Goal: Communication & Community: Participate in discussion

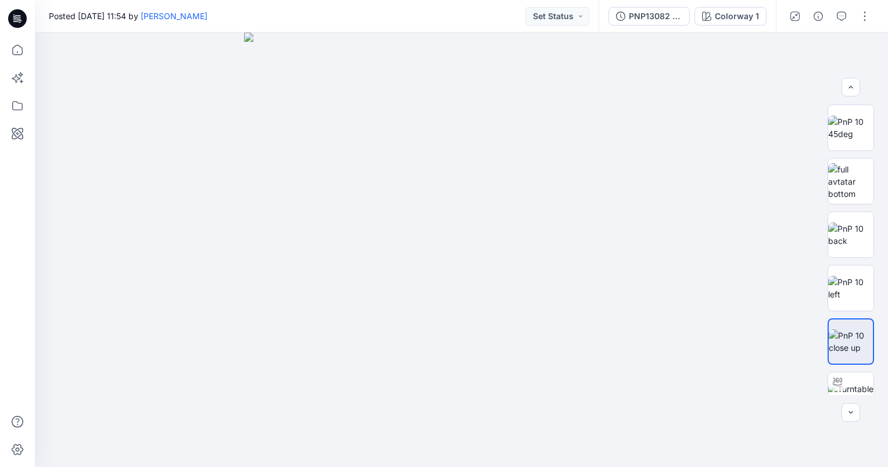
scroll to position [11796, 0]
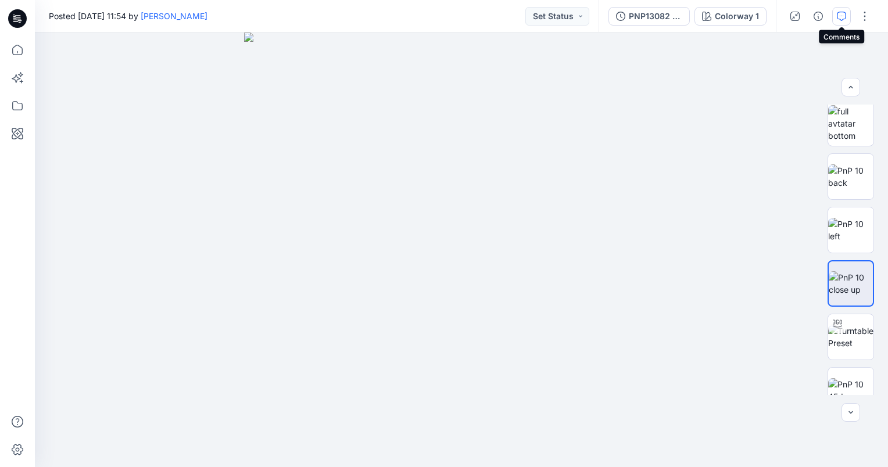
click at [842, 16] on icon "button" at bounding box center [841, 16] width 9 height 9
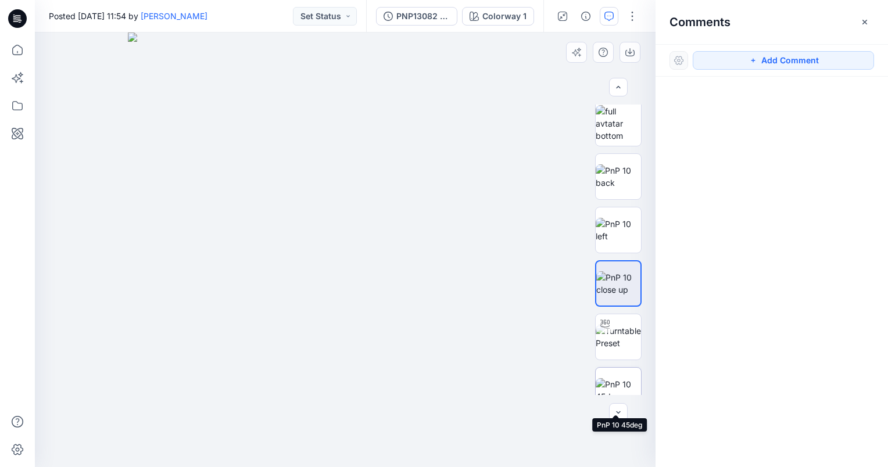
click at [621, 388] on img at bounding box center [618, 390] width 45 height 24
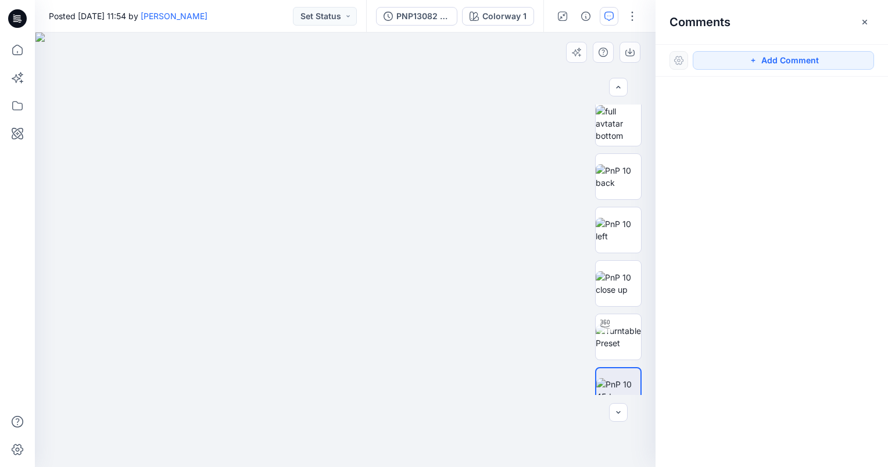
drag, startPoint x: 345, startPoint y: 168, endPoint x: 438, endPoint y: 271, distance: 139.1
click at [438, 271] on img at bounding box center [345, 250] width 620 height 435
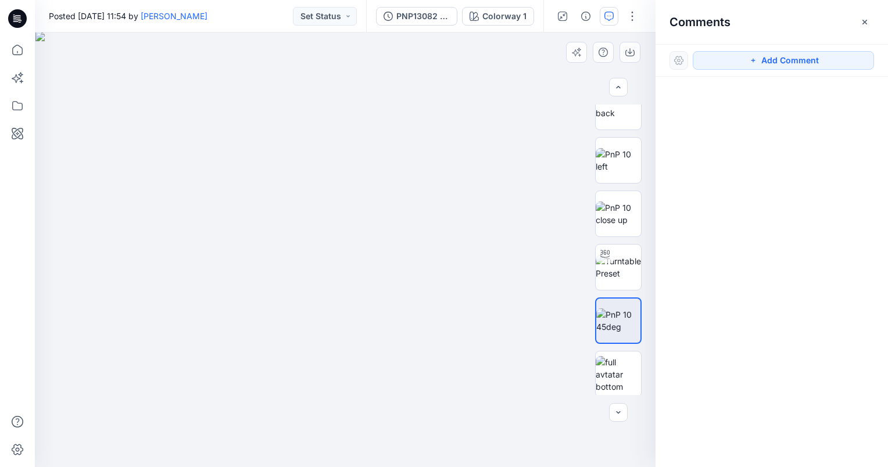
scroll to position [151, 0]
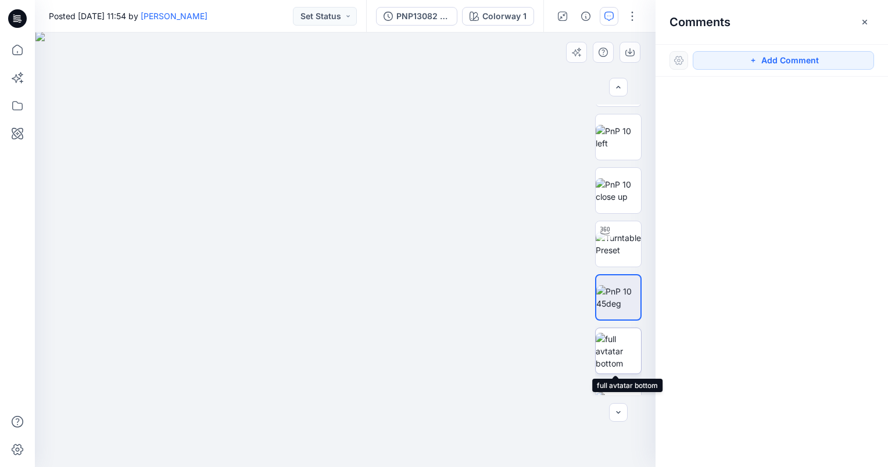
click at [608, 359] on img at bounding box center [618, 351] width 45 height 37
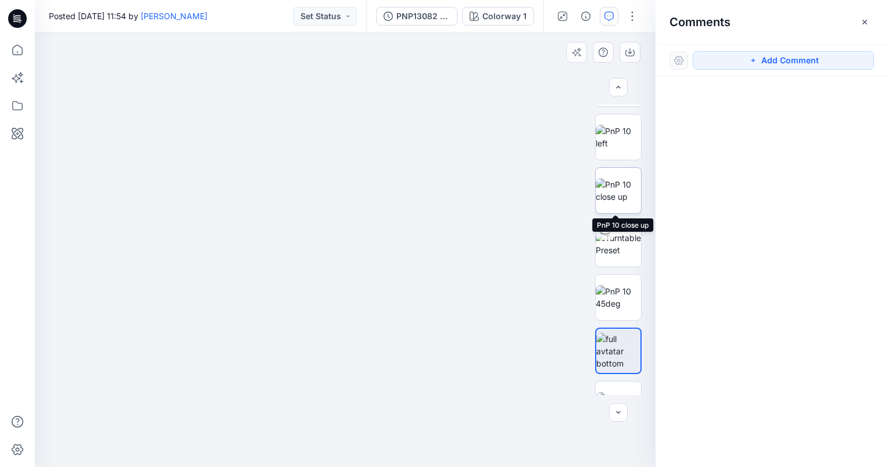
click at [625, 185] on img at bounding box center [618, 190] width 45 height 24
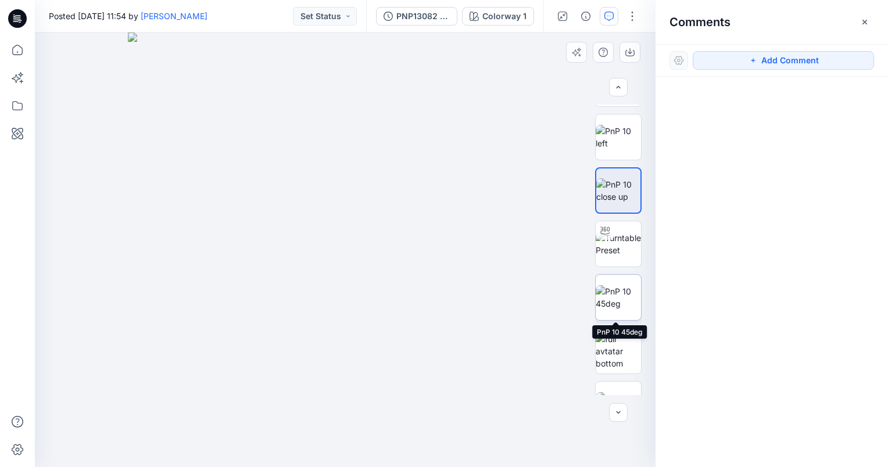
click at [615, 302] on img at bounding box center [618, 297] width 45 height 24
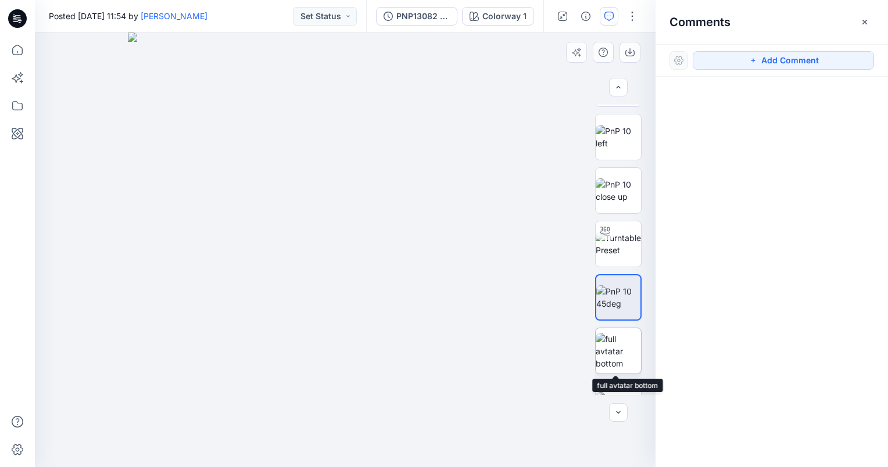
click at [627, 345] on img at bounding box center [618, 351] width 45 height 37
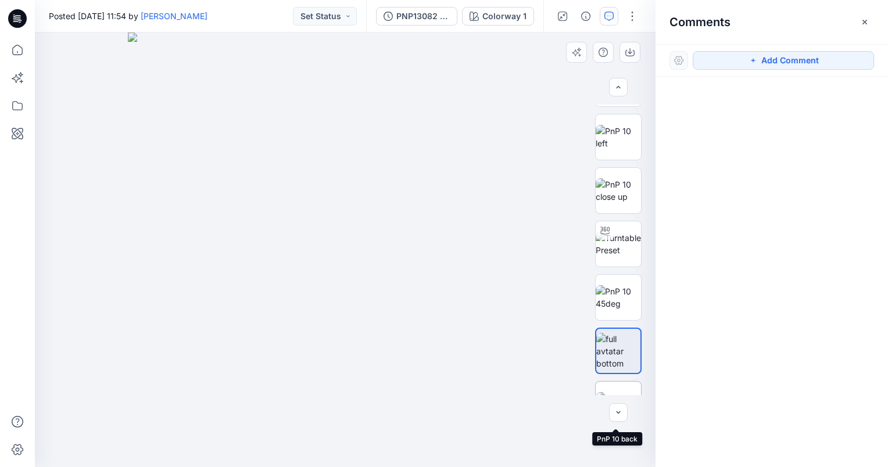
click at [609, 392] on img at bounding box center [618, 404] width 45 height 24
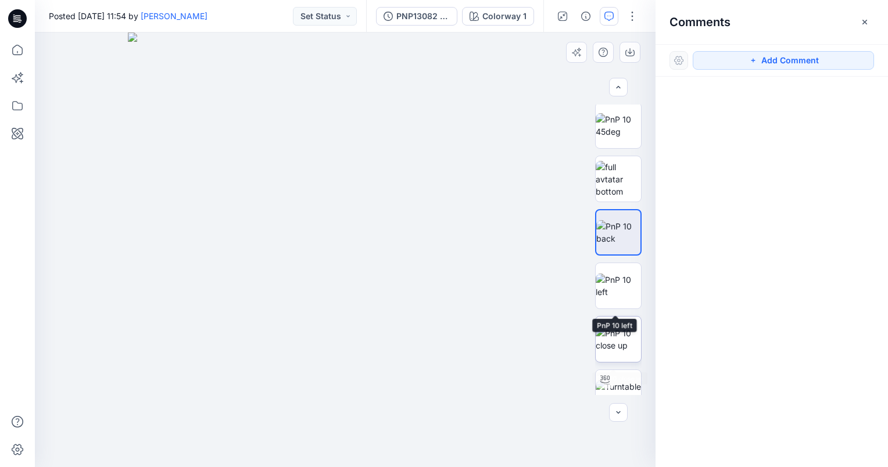
scroll to position [325, 0]
click at [619, 344] on img at bounding box center [618, 337] width 45 height 24
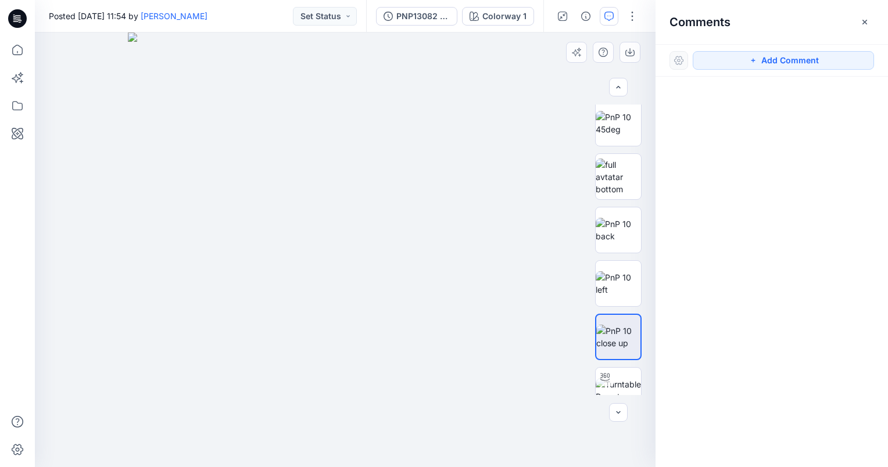
scroll to position [384, 0]
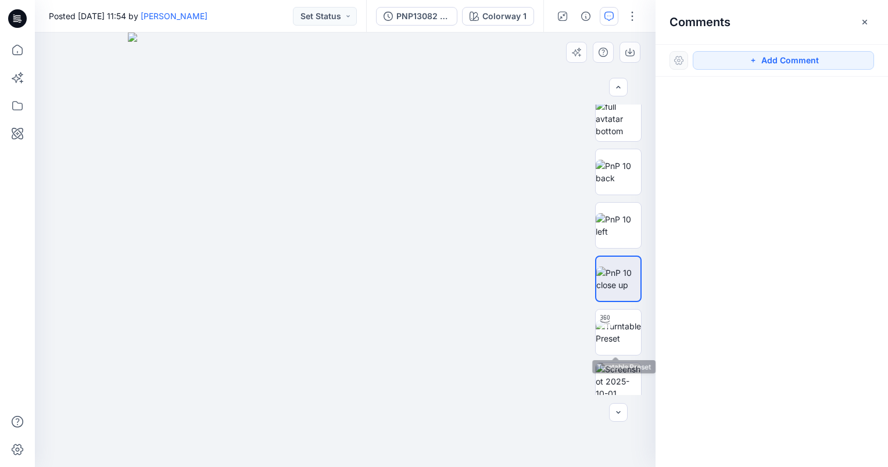
click at [619, 344] on img at bounding box center [618, 332] width 45 height 24
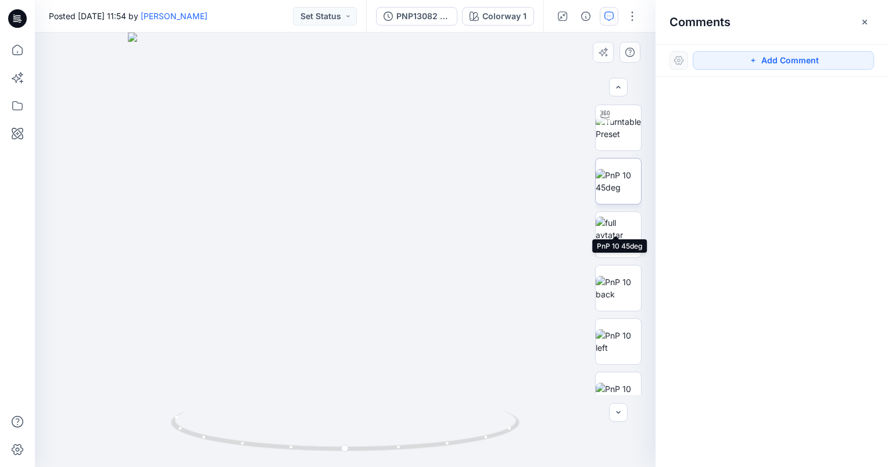
scroll to position [209, 0]
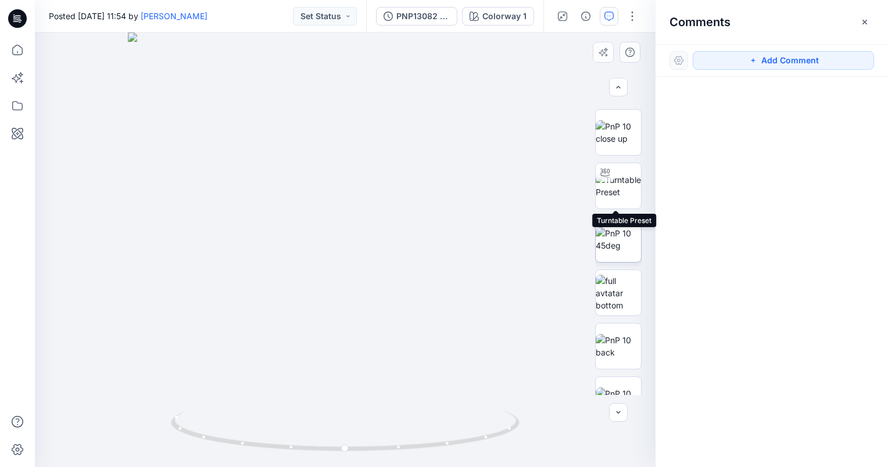
click at [610, 195] on img at bounding box center [618, 186] width 45 height 24
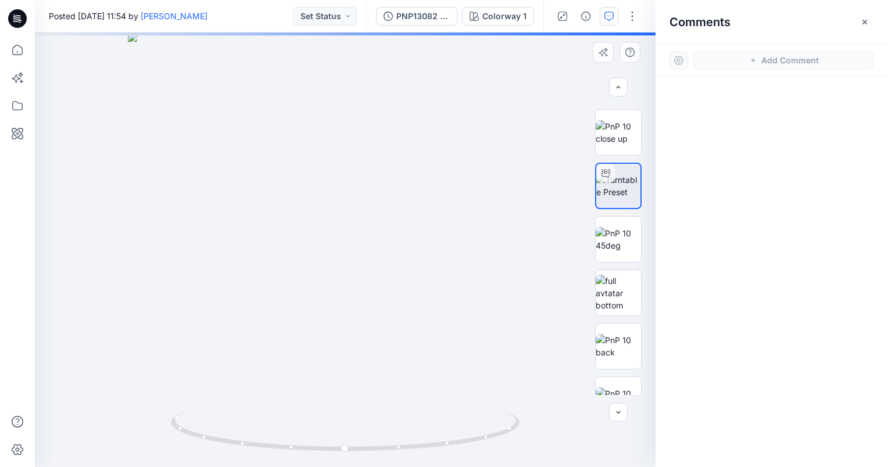
click at [461, 260] on div at bounding box center [345, 250] width 621 height 435
click at [454, 434] on icon at bounding box center [347, 433] width 352 height 44
click at [463, 442] on icon at bounding box center [347, 433] width 352 height 44
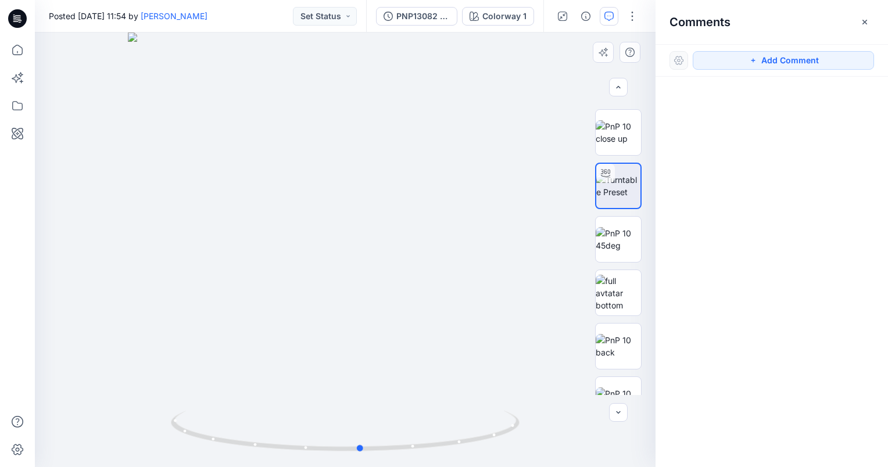
drag, startPoint x: 345, startPoint y: 452, endPoint x: 346, endPoint y: 407, distance: 44.2
click at [346, 407] on div at bounding box center [345, 250] width 621 height 435
click at [613, 15] on icon "button" at bounding box center [608, 16] width 9 height 9
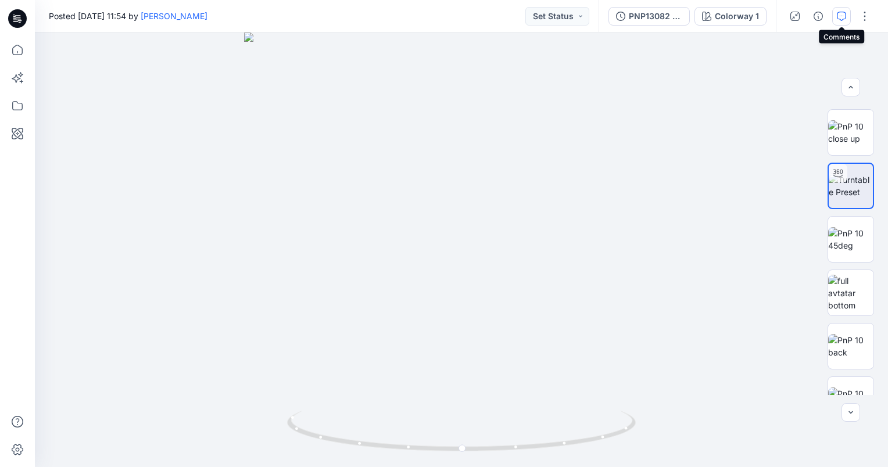
click at [835, 17] on button "button" at bounding box center [841, 16] width 19 height 19
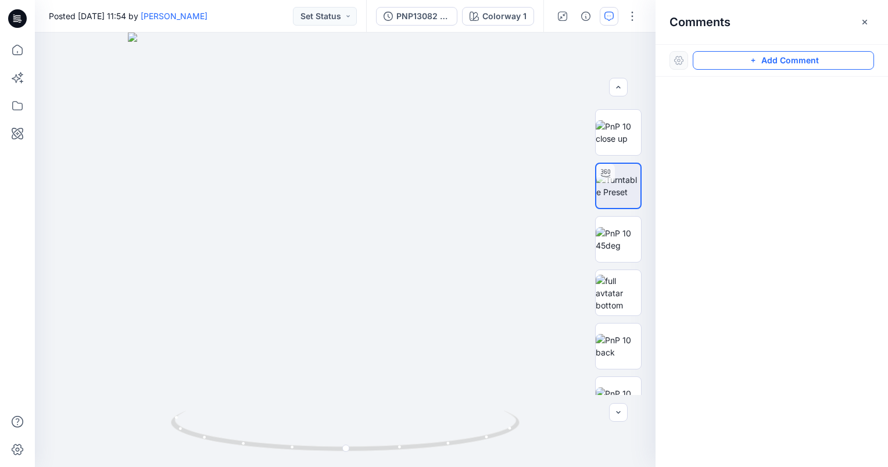
click at [756, 62] on icon "button" at bounding box center [753, 60] width 9 height 9
click at [731, 57] on button "Click on the style to leave a comment" at bounding box center [783, 60] width 181 height 19
click at [717, 60] on button "Click on the style to leave a comment" at bounding box center [783, 60] width 181 height 19
drag, startPoint x: 717, startPoint y: 60, endPoint x: 692, endPoint y: 92, distance: 40.7
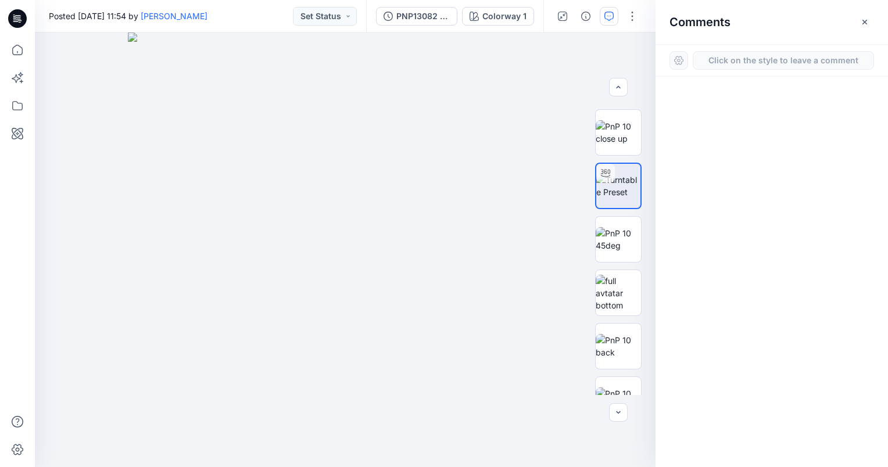
click at [692, 92] on div at bounding box center [772, 251] width 232 height 348
click at [672, 64] on div at bounding box center [679, 60] width 19 height 19
click at [858, 21] on button "button" at bounding box center [865, 22] width 19 height 19
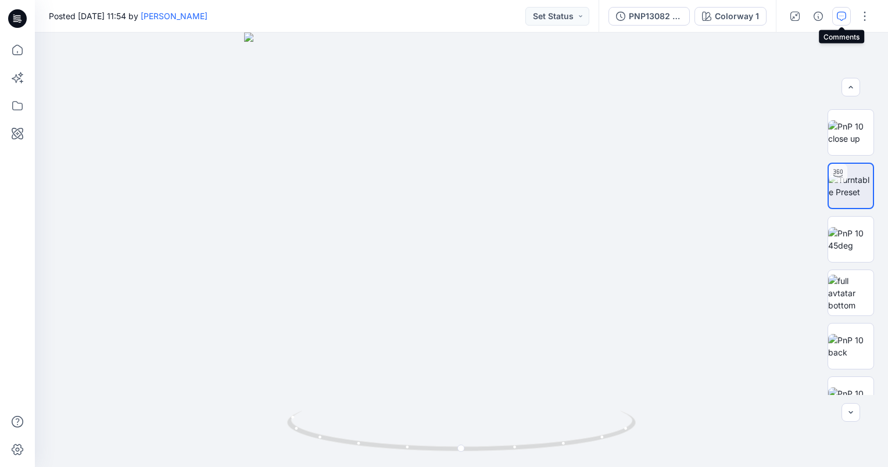
click at [844, 14] on icon "button" at bounding box center [841, 16] width 9 height 9
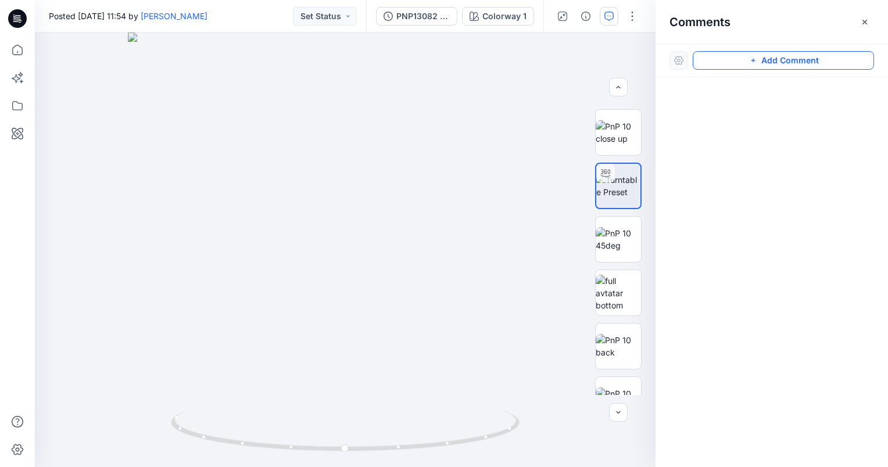
click at [754, 62] on icon "button" at bounding box center [753, 60] width 9 height 9
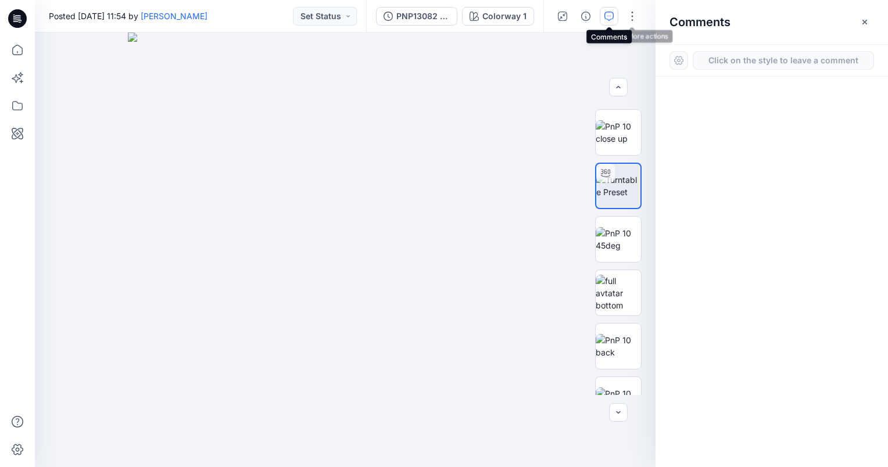
click at [613, 16] on icon "button" at bounding box center [608, 16] width 9 height 9
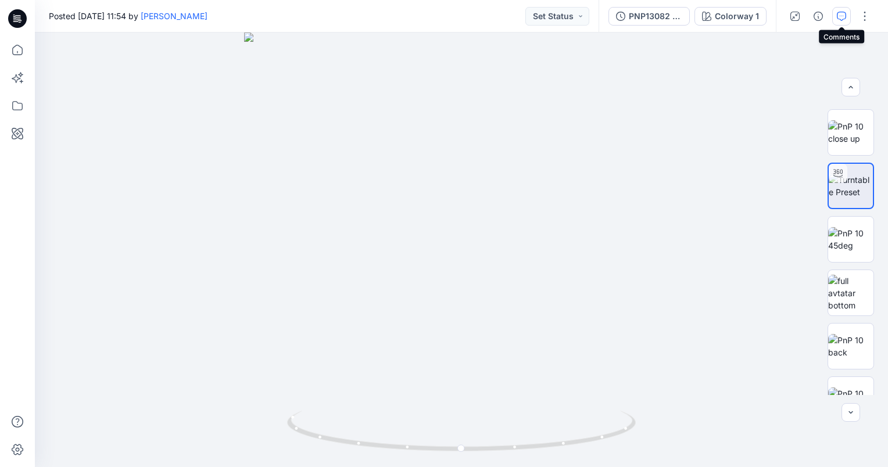
click at [846, 14] on button "button" at bounding box center [841, 16] width 19 height 19
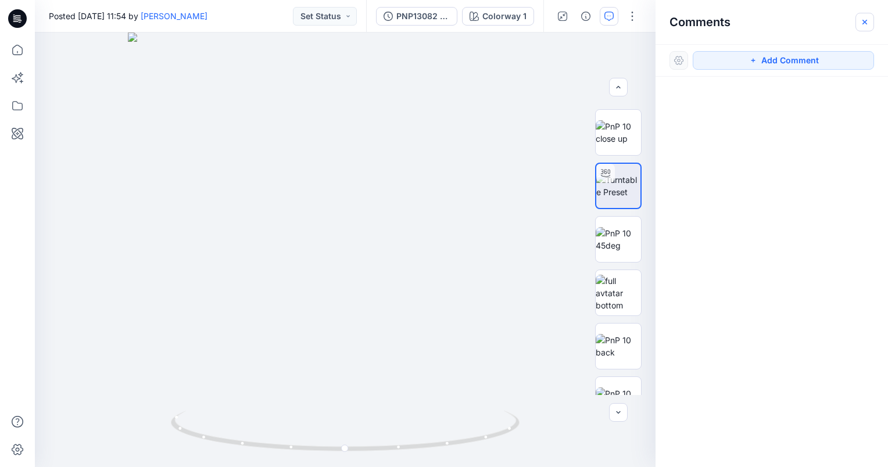
click at [861, 26] on icon "button" at bounding box center [864, 21] width 9 height 9
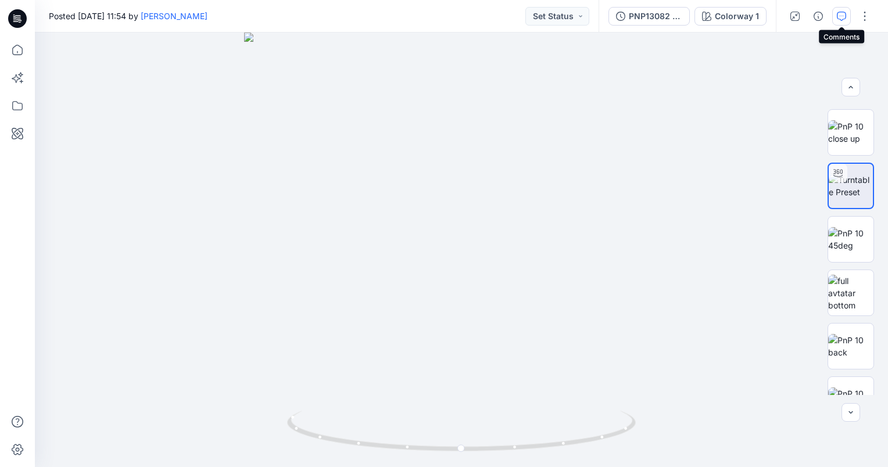
click at [843, 15] on icon "button" at bounding box center [841, 16] width 9 height 9
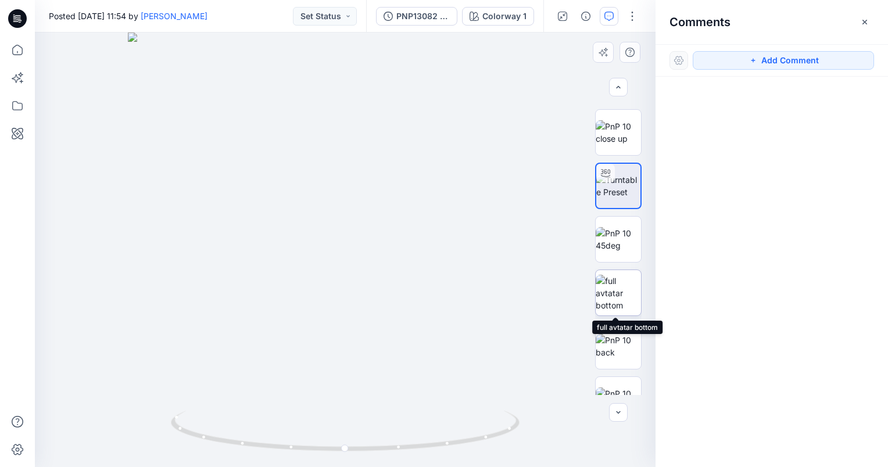
click at [626, 296] on img at bounding box center [618, 293] width 45 height 37
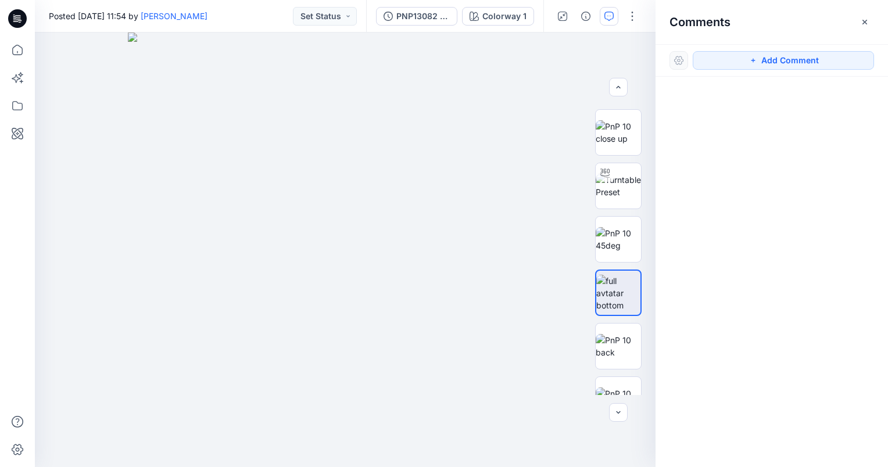
drag, startPoint x: 761, startPoint y: 60, endPoint x: 683, endPoint y: 153, distance: 121.3
click at [683, 153] on div at bounding box center [772, 251] width 232 height 348
click at [688, 22] on h2 "Comments" at bounding box center [700, 22] width 61 height 14
click at [736, 24] on div "Comments" at bounding box center [772, 22] width 232 height 44
click at [756, 60] on icon "button" at bounding box center [753, 60] width 9 height 9
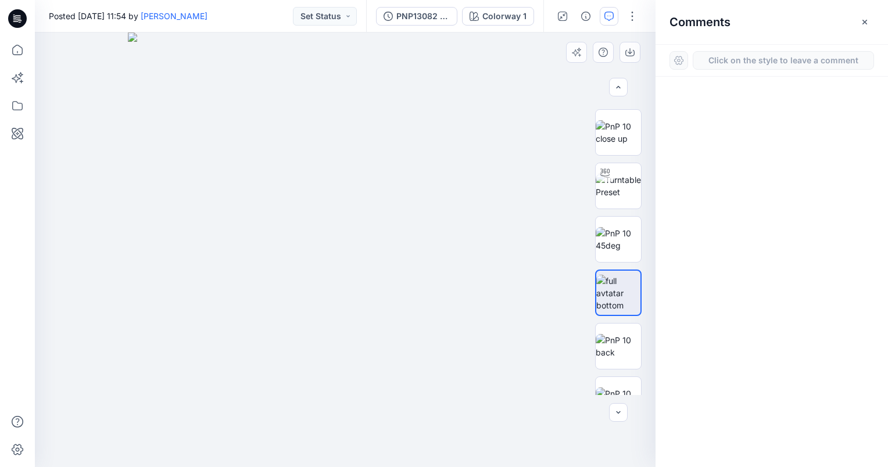
click at [391, 145] on div "1" at bounding box center [345, 250] width 621 height 435
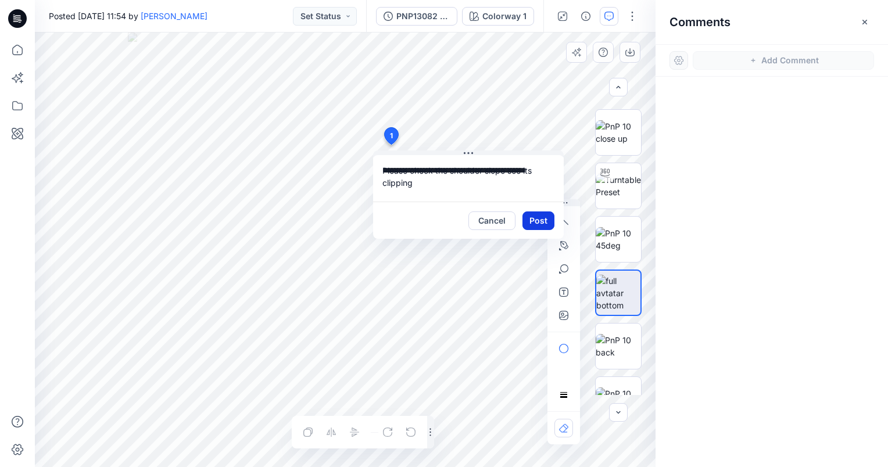
type textarea "**********"
click at [534, 228] on button "Post" at bounding box center [538, 221] width 32 height 19
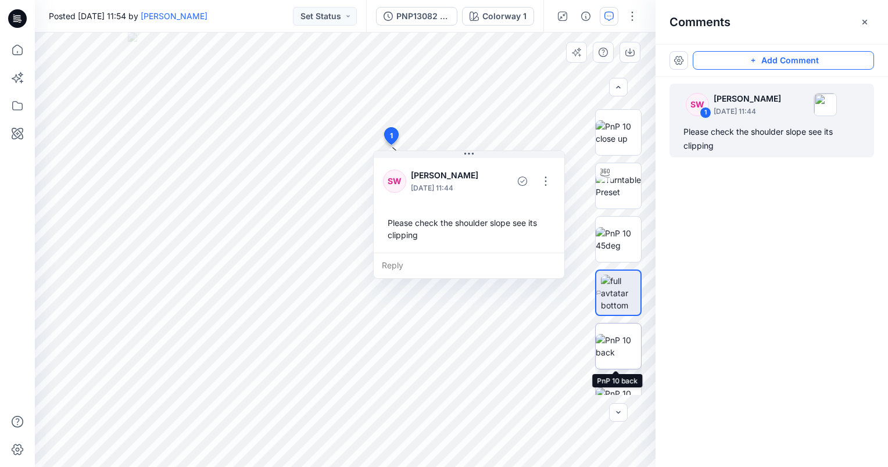
click at [621, 355] on img at bounding box center [618, 346] width 45 height 24
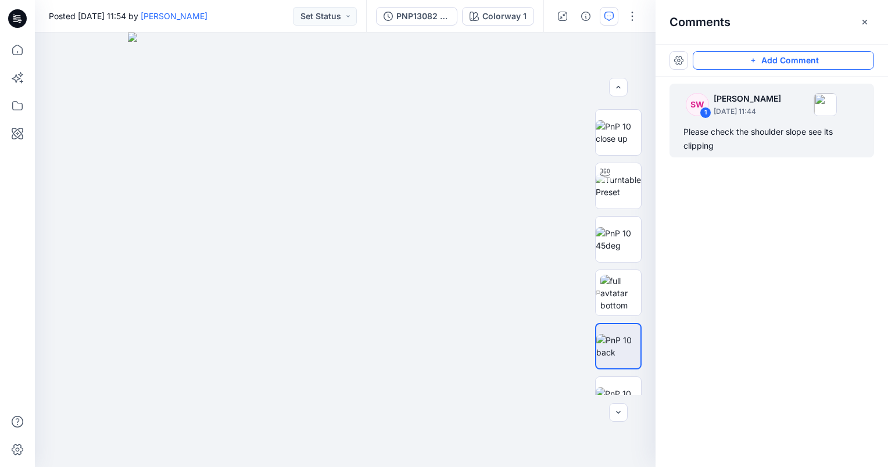
click at [767, 63] on button "Add Comment" at bounding box center [783, 60] width 181 height 19
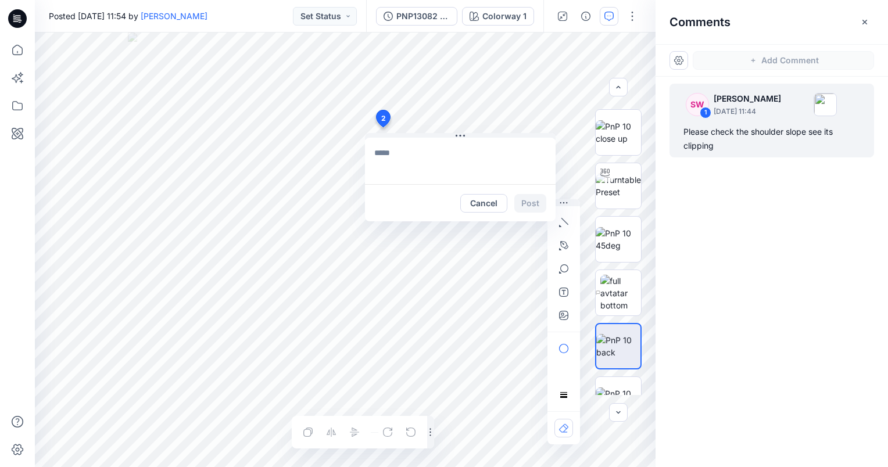
click at [382, 127] on div "2 Cancel Post Layer 1" at bounding box center [345, 250] width 621 height 435
type textarea "*"
type textarea "**********"
click at [531, 196] on button "Post" at bounding box center [530, 203] width 32 height 19
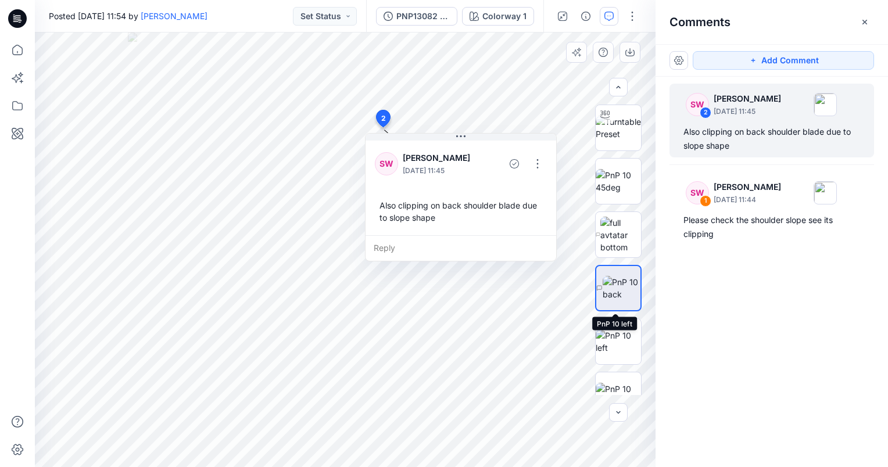
scroll to position [325, 0]
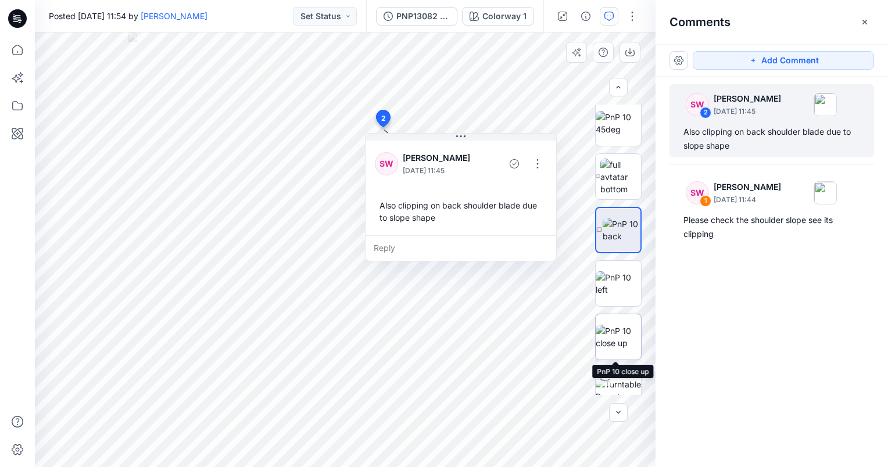
click at [618, 349] on img at bounding box center [618, 337] width 45 height 24
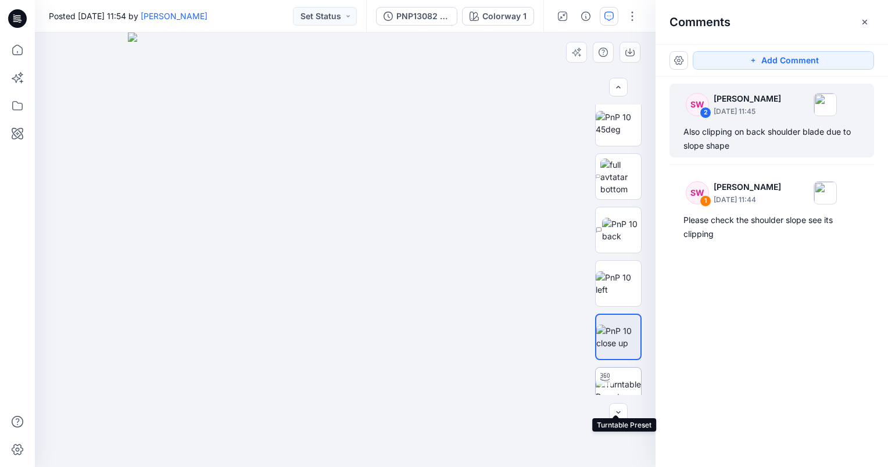
click at [617, 378] on img at bounding box center [618, 390] width 45 height 24
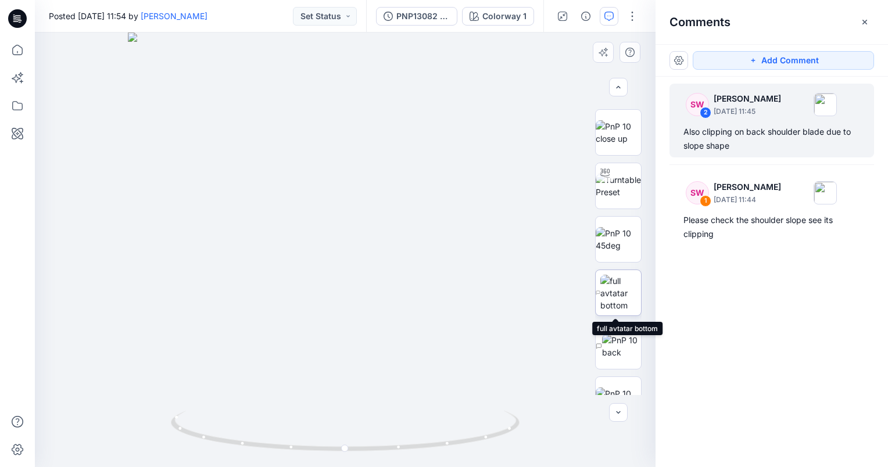
scroll to position [0, 0]
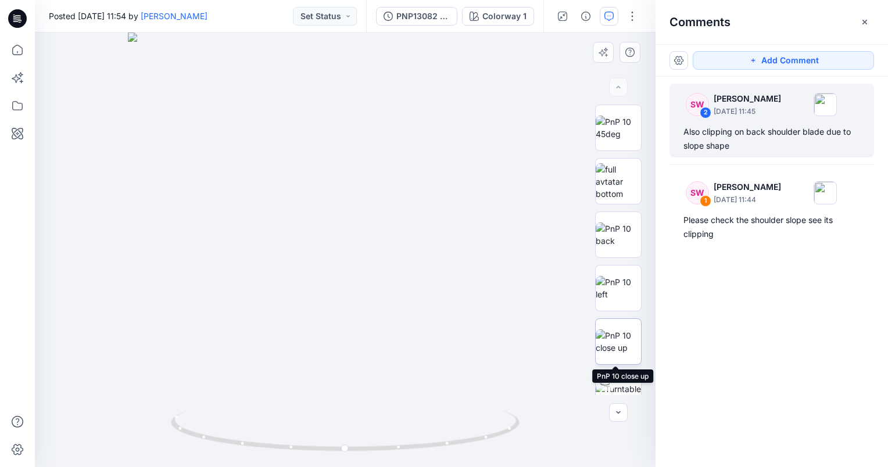
click at [628, 332] on img at bounding box center [618, 342] width 45 height 24
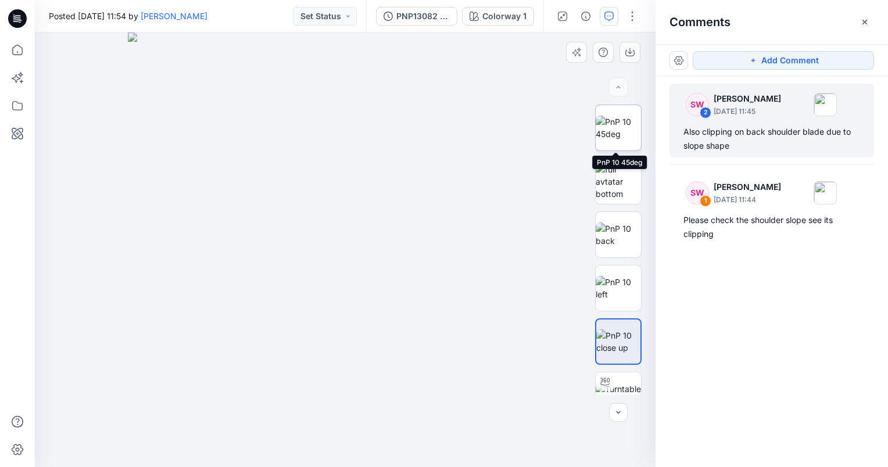
click at [614, 137] on img at bounding box center [618, 128] width 45 height 24
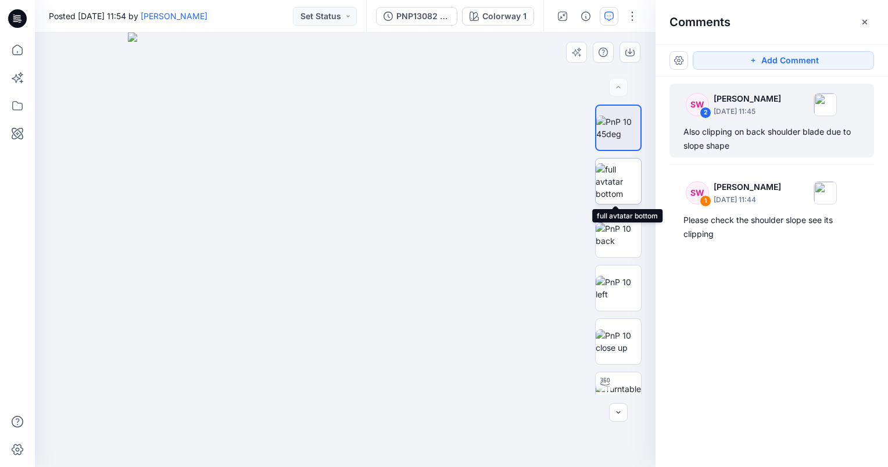
click at [628, 182] on img at bounding box center [618, 181] width 45 height 37
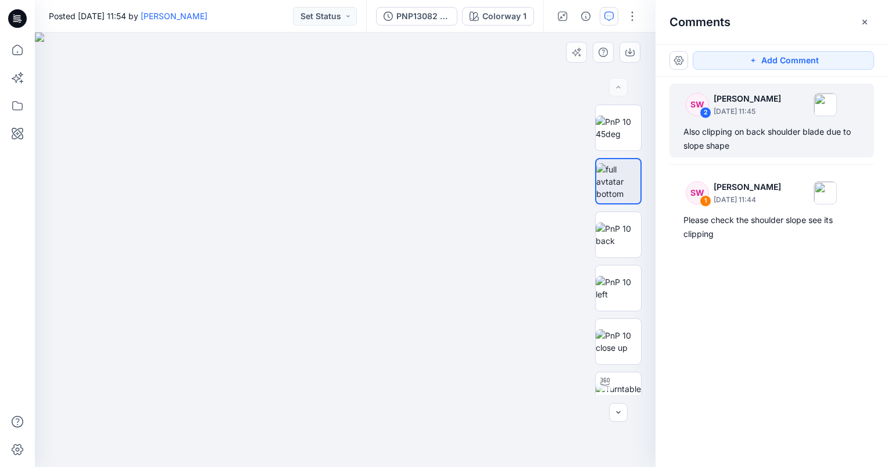
drag, startPoint x: 441, startPoint y: 200, endPoint x: 458, endPoint y: 398, distance: 198.3
click at [473, 425] on img at bounding box center [375, 250] width 681 height 435
drag, startPoint x: 444, startPoint y: 309, endPoint x: 294, endPoint y: 237, distance: 166.9
click at [294, 237] on img at bounding box center [281, 201] width 867 height 532
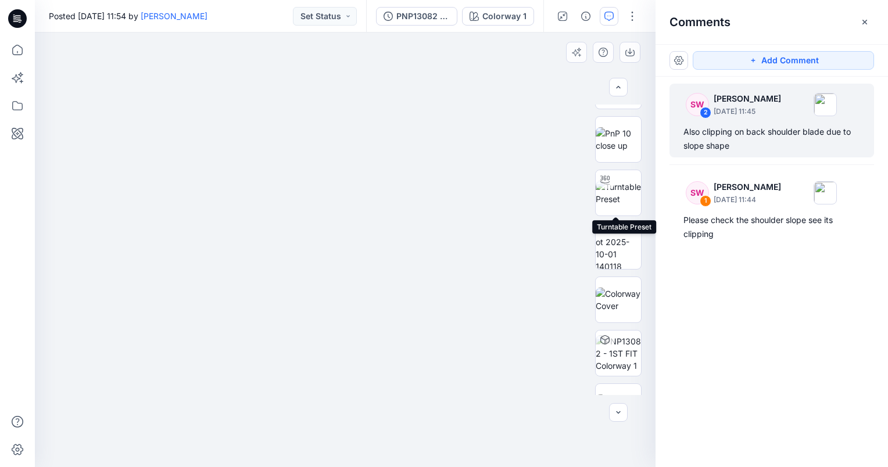
scroll to position [558, 0]
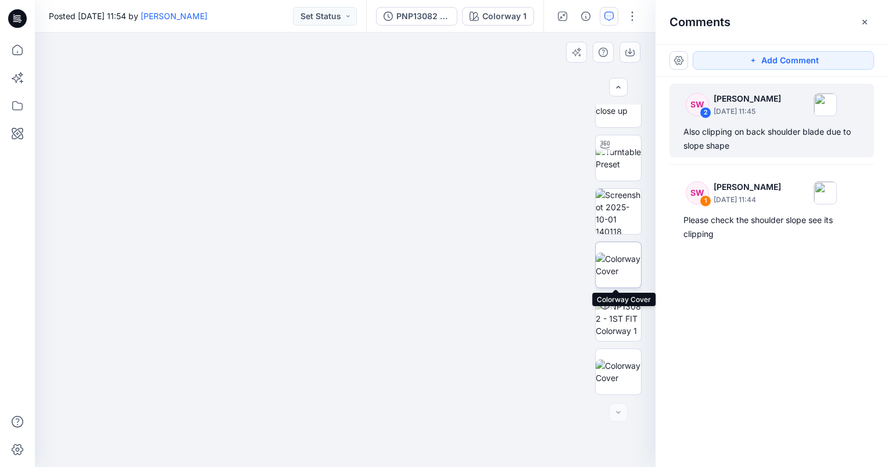
click at [614, 259] on img at bounding box center [618, 265] width 45 height 24
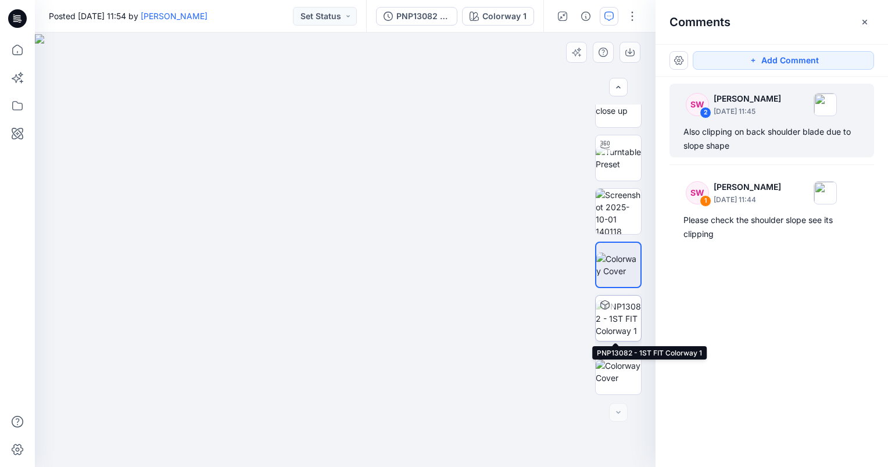
click at [621, 315] on img at bounding box center [618, 318] width 45 height 37
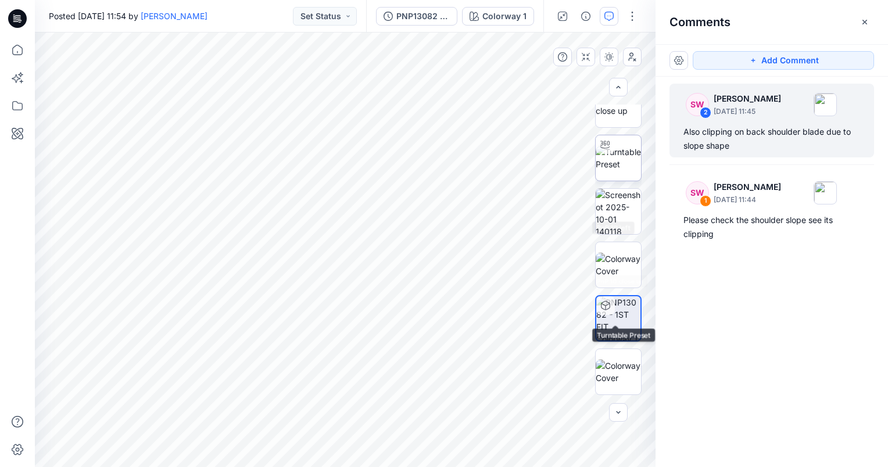
scroll to position [384, 0]
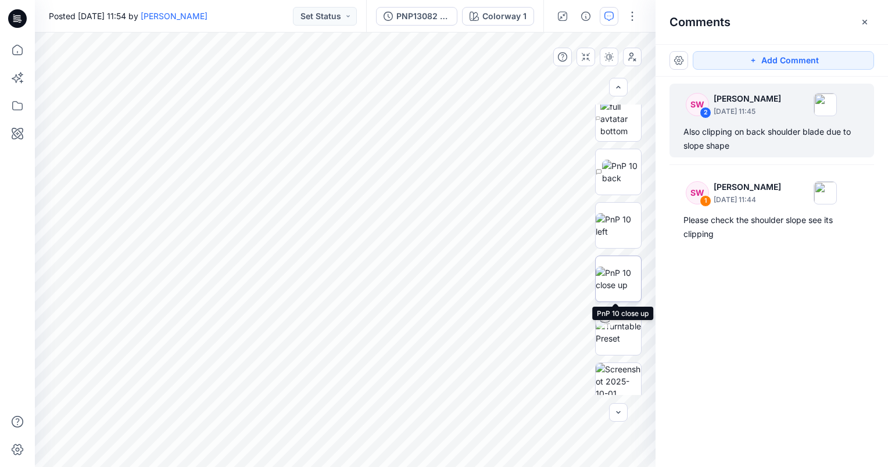
click at [614, 279] on img at bounding box center [618, 279] width 45 height 24
drag, startPoint x: 799, startPoint y: 61, endPoint x: 776, endPoint y: 78, distance: 27.8
click at [798, 62] on button "Add Comment" at bounding box center [783, 60] width 181 height 19
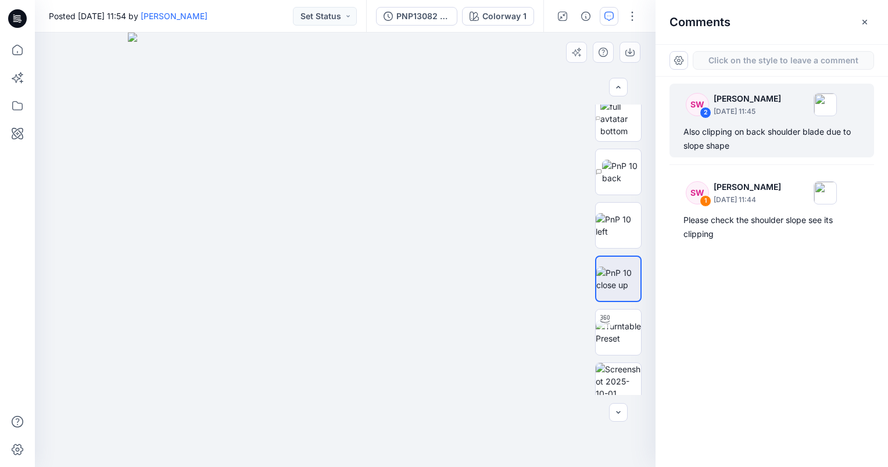
click at [366, 215] on div "3" at bounding box center [345, 250] width 621 height 435
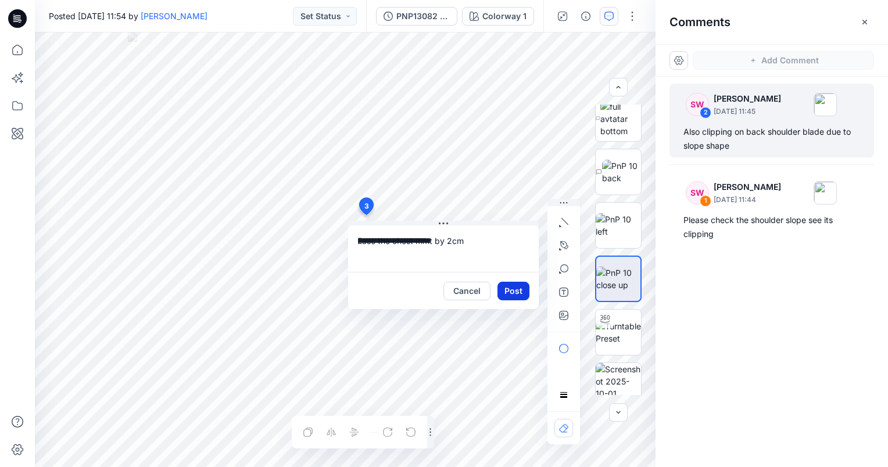
type textarea "**********"
click at [507, 289] on button "Post" at bounding box center [514, 291] width 32 height 19
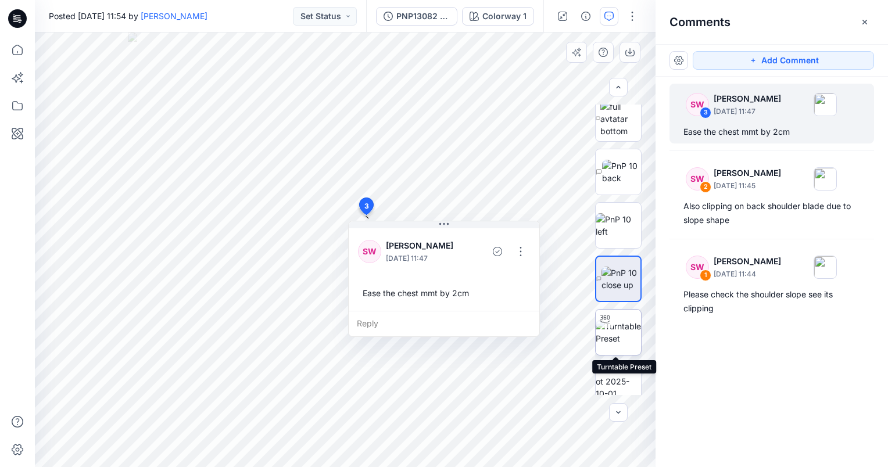
click at [623, 339] on img at bounding box center [618, 332] width 45 height 24
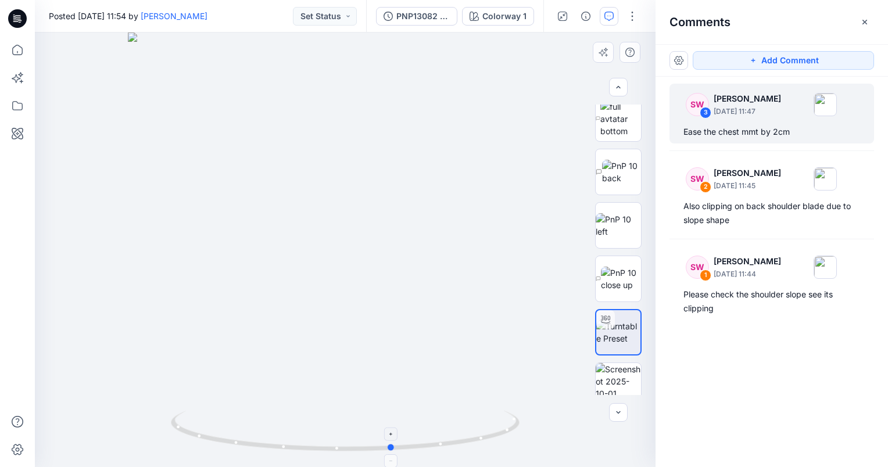
drag, startPoint x: 409, startPoint y: 450, endPoint x: 462, endPoint y: 453, distance: 53.0
click at [462, 453] on icon at bounding box center [347, 433] width 352 height 44
drag, startPoint x: 470, startPoint y: 445, endPoint x: 465, endPoint y: 402, distance: 43.8
click at [388, 400] on div at bounding box center [345, 250] width 621 height 435
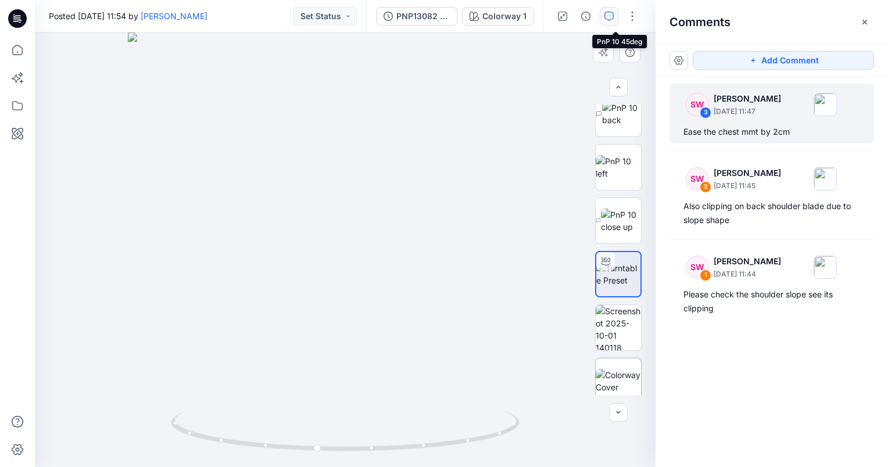
scroll to position [558, 0]
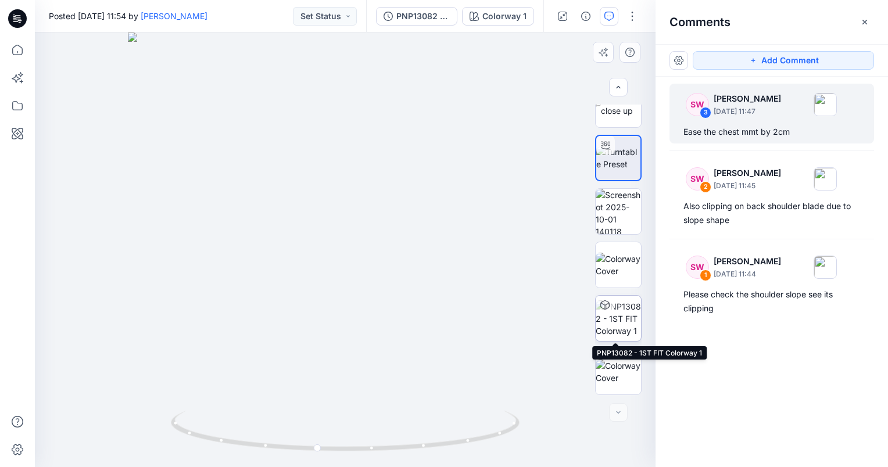
click at [612, 309] on img at bounding box center [618, 318] width 45 height 37
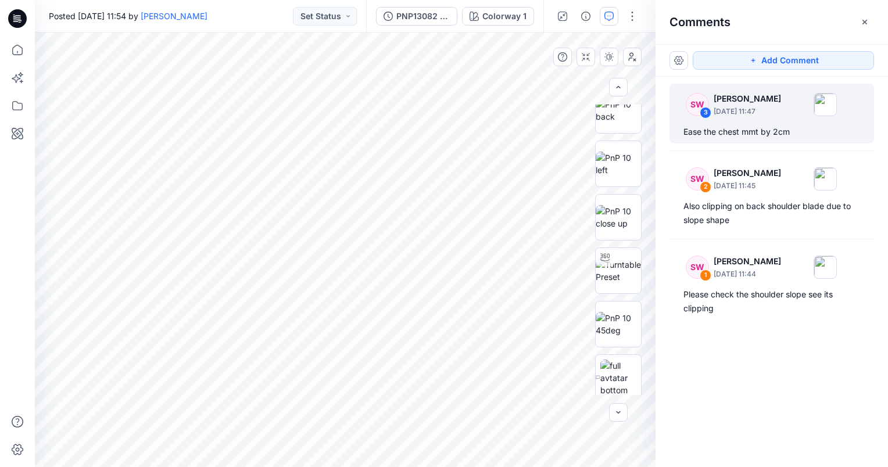
scroll to position [98, 0]
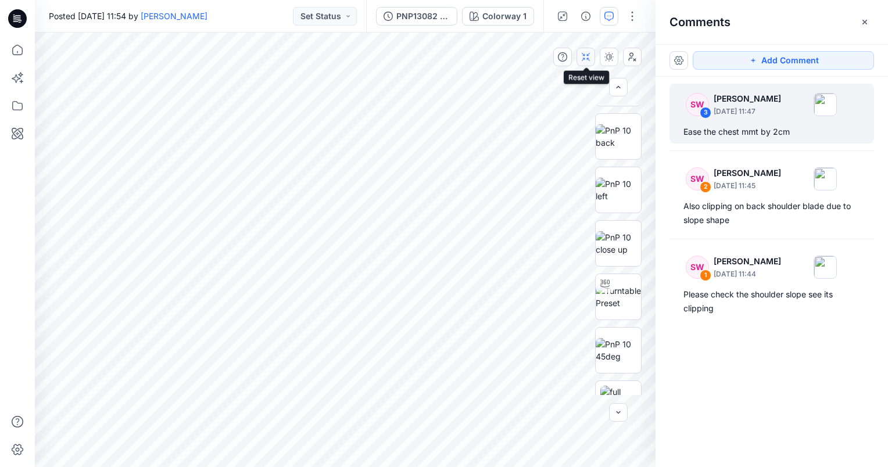
click at [590, 65] on button "button" at bounding box center [586, 57] width 19 height 19
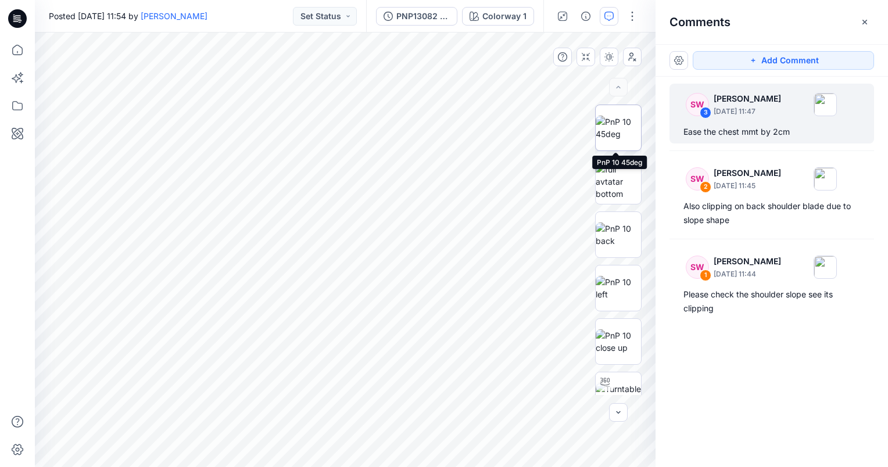
click at [611, 134] on img at bounding box center [618, 128] width 45 height 24
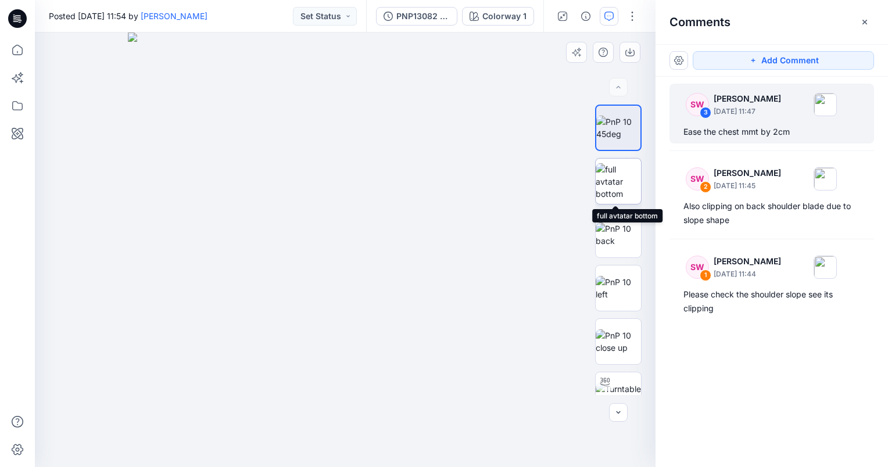
click at [612, 164] on img at bounding box center [618, 181] width 45 height 37
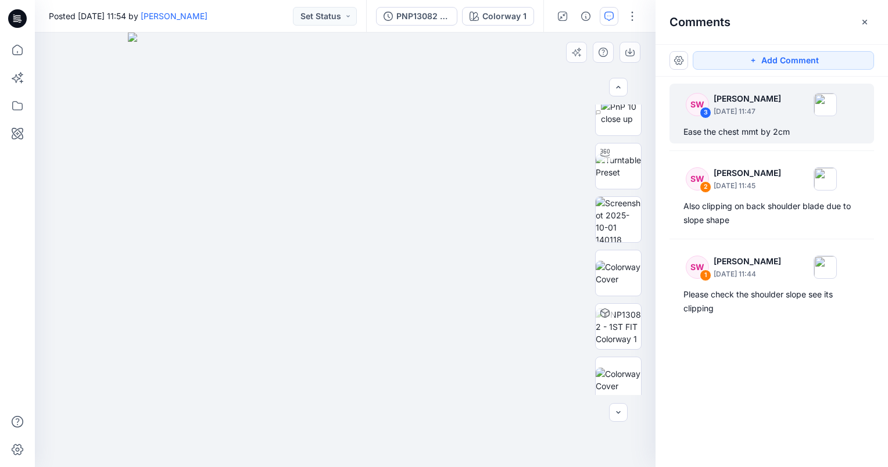
scroll to position [550, 0]
click at [621, 223] on img at bounding box center [618, 219] width 45 height 45
click at [227, 243] on img at bounding box center [345, 282] width 533 height 371
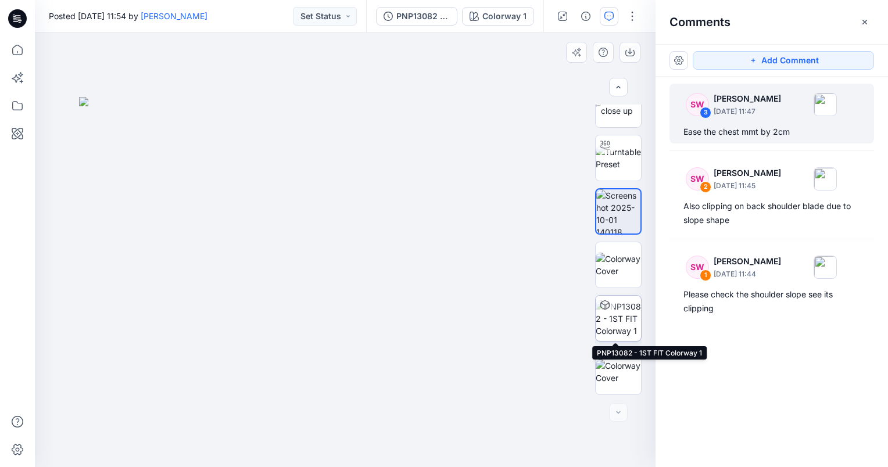
click at [618, 316] on img at bounding box center [618, 318] width 45 height 37
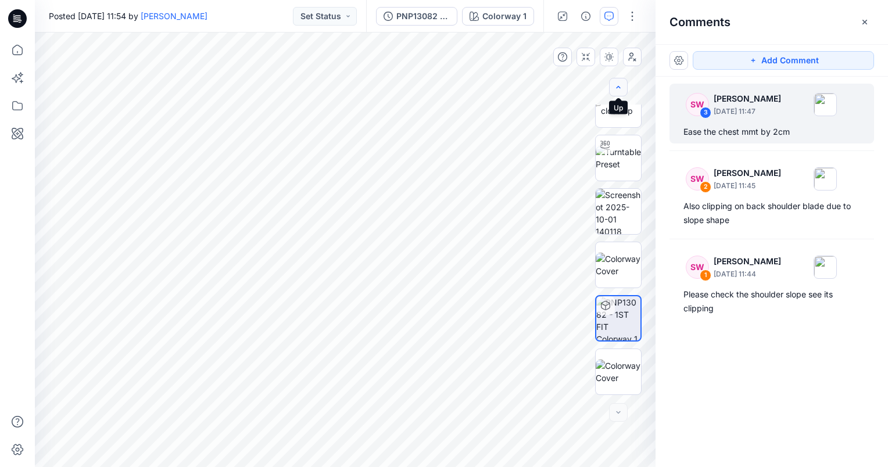
click at [622, 87] on icon "button" at bounding box center [618, 87] width 9 height 9
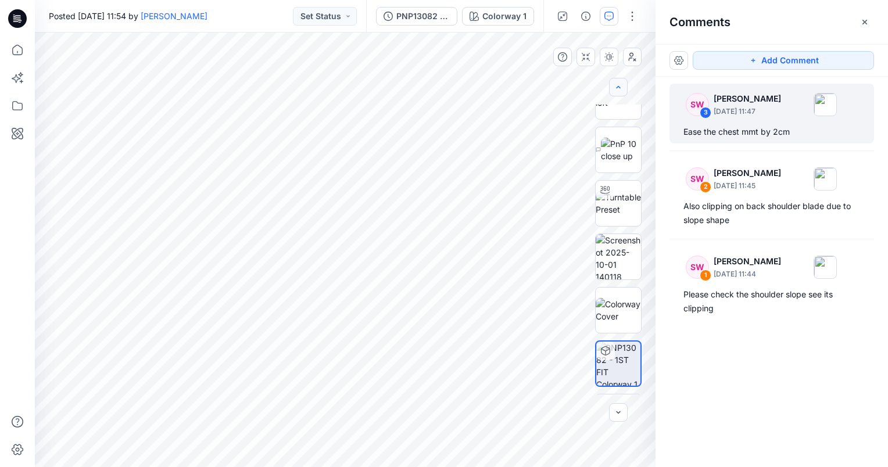
click at [622, 87] on icon "button" at bounding box center [618, 87] width 9 height 9
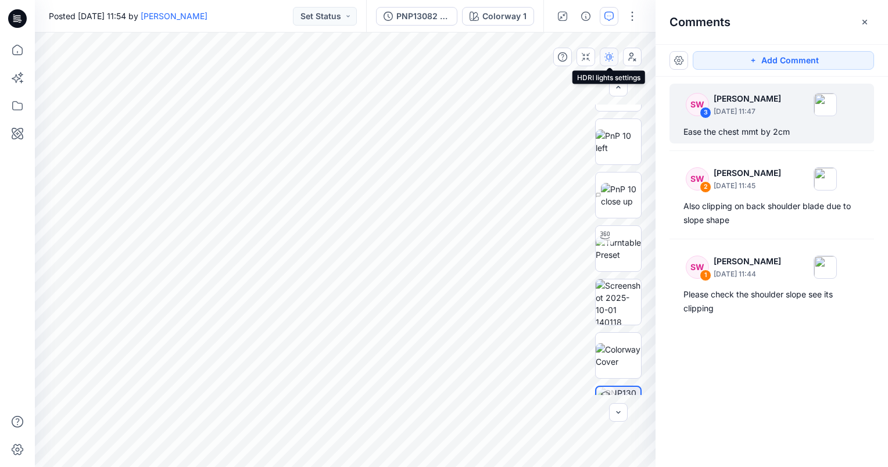
click at [609, 56] on icon "button" at bounding box center [610, 56] width 2 height 3
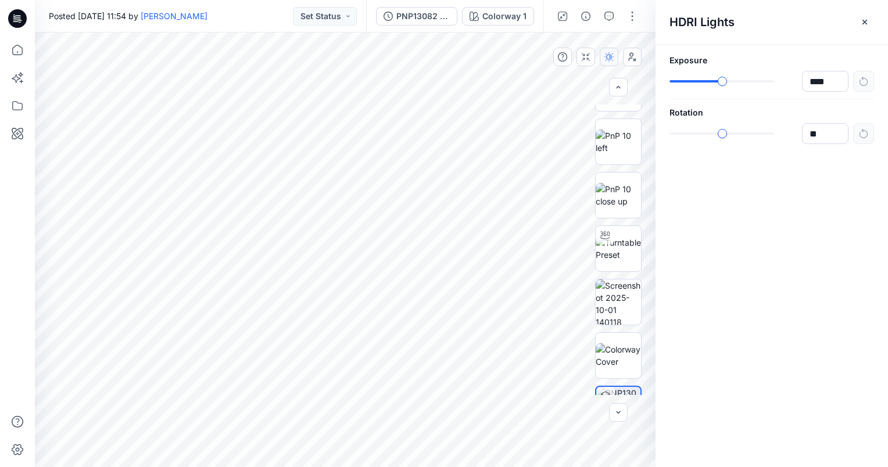
click at [610, 56] on icon "button" at bounding box center [608, 56] width 9 height 9
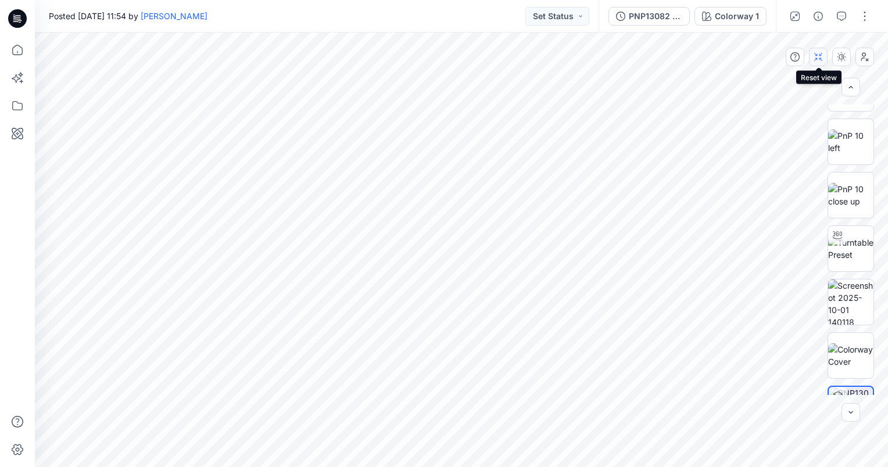
click at [820, 62] on button "button" at bounding box center [818, 57] width 19 height 19
click at [867, 61] on icon "button" at bounding box center [864, 56] width 9 height 9
click at [867, 61] on icon "button" at bounding box center [864, 59] width 6 height 3
click at [842, 14] on icon "button" at bounding box center [841, 16] width 9 height 9
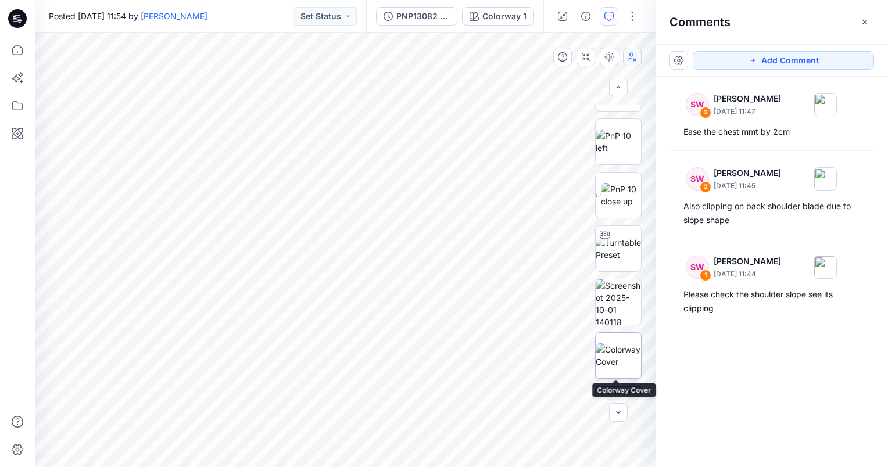
click at [621, 358] on img at bounding box center [618, 355] width 45 height 24
drag, startPoint x: 387, startPoint y: 279, endPoint x: 494, endPoint y: 259, distance: 108.8
click at [494, 259] on img at bounding box center [345, 250] width 621 height 433
click at [499, 394] on img at bounding box center [345, 250] width 621 height 433
click at [436, 198] on img at bounding box center [345, 250] width 621 height 433
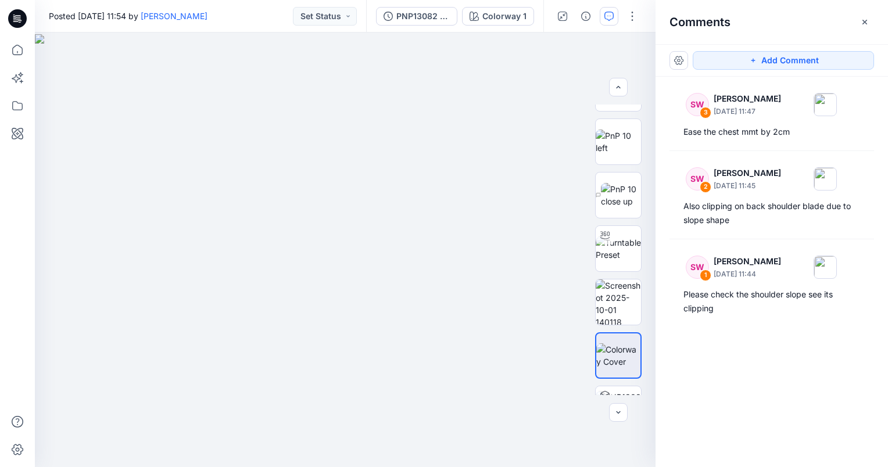
drag, startPoint x: 334, startPoint y: 203, endPoint x: 458, endPoint y: 206, distance: 124.4
click at [459, 206] on img at bounding box center [345, 250] width 621 height 433
click at [607, 391] on div at bounding box center [605, 395] width 19 height 19
click at [586, 63] on button "button" at bounding box center [586, 57] width 19 height 19
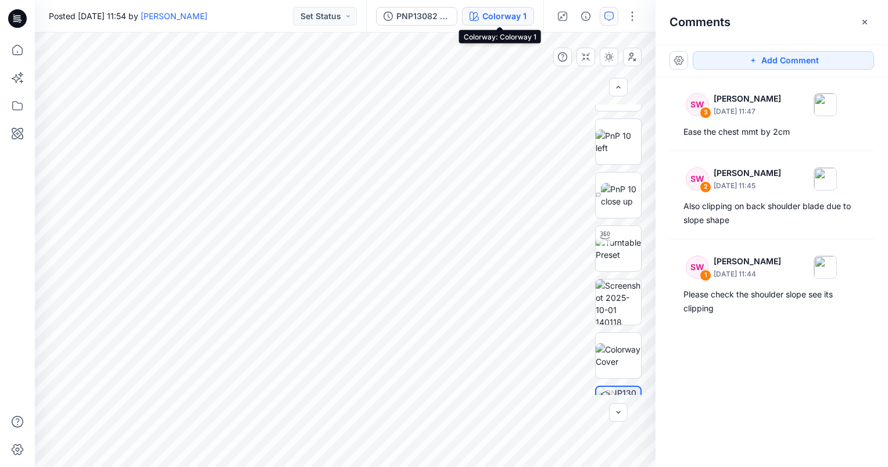
click at [515, 16] on div "Colorway 1" at bounding box center [504, 16] width 44 height 13
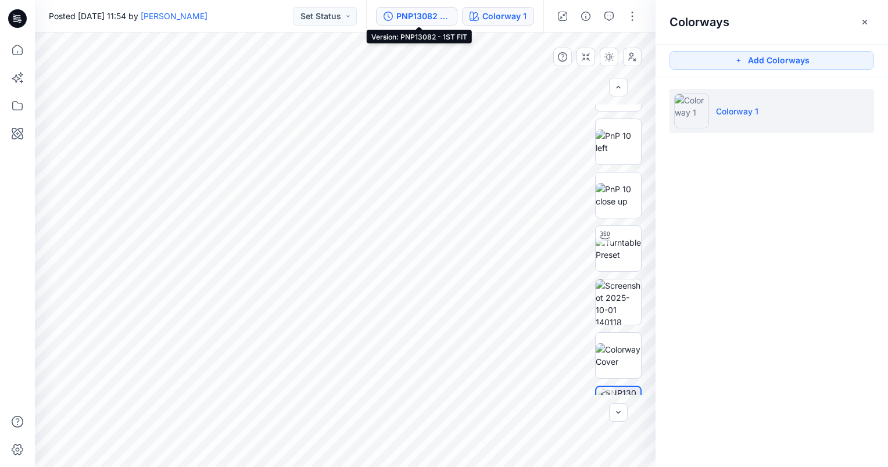
click at [420, 23] on button "PNP13082 - 1ST FIT" at bounding box center [416, 16] width 81 height 19
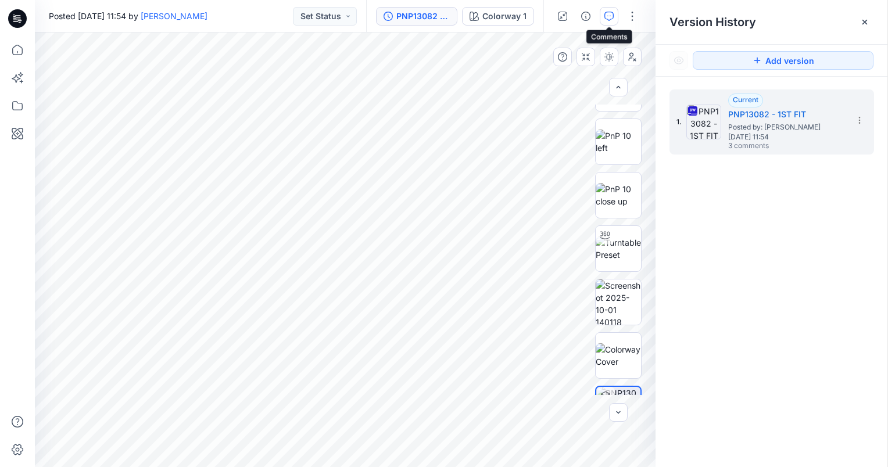
click at [607, 17] on icon "button" at bounding box center [608, 16] width 9 height 9
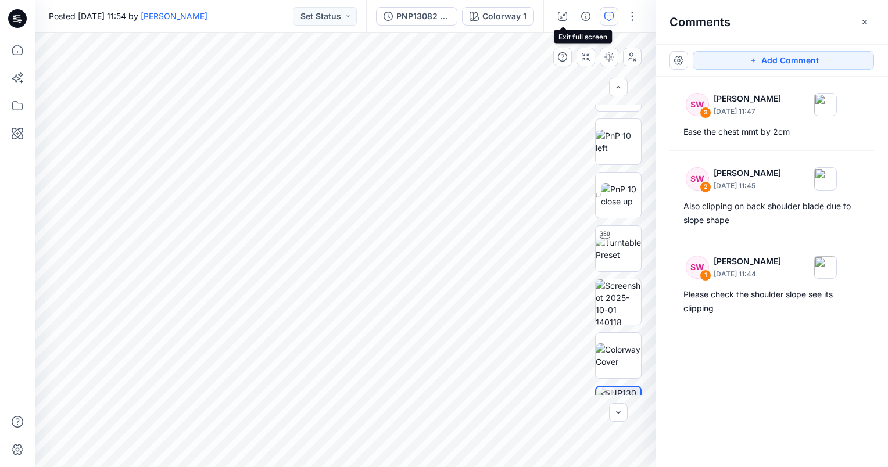
click at [567, 19] on icon "button" at bounding box center [562, 16] width 9 height 9
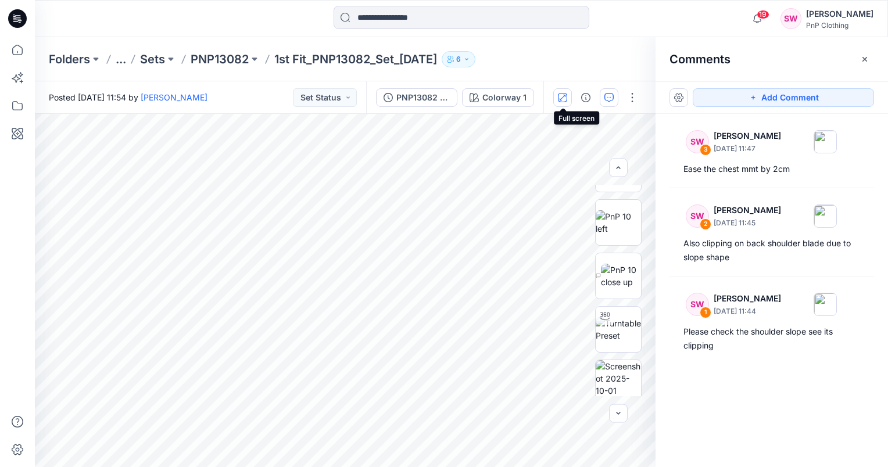
click at [566, 98] on icon "button" at bounding box center [562, 97] width 9 height 9
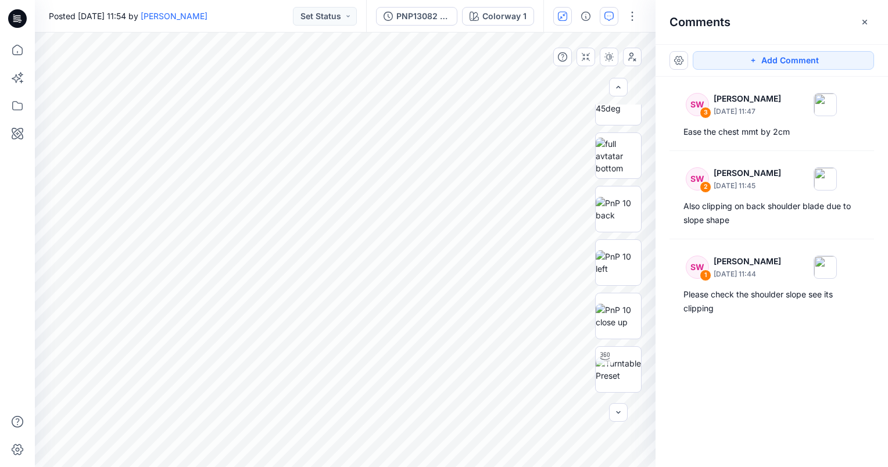
scroll to position [0, 0]
